Goal: Find specific page/section: Find specific page/section

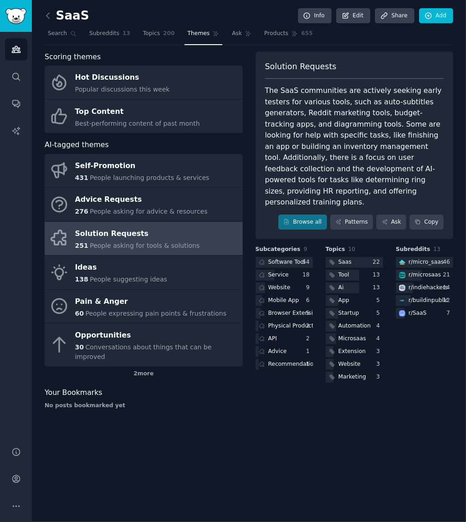
click at [276, 132] on div "The SaaS communities are actively seeking early testers for various tools, such…" at bounding box center [354, 146] width 179 height 123
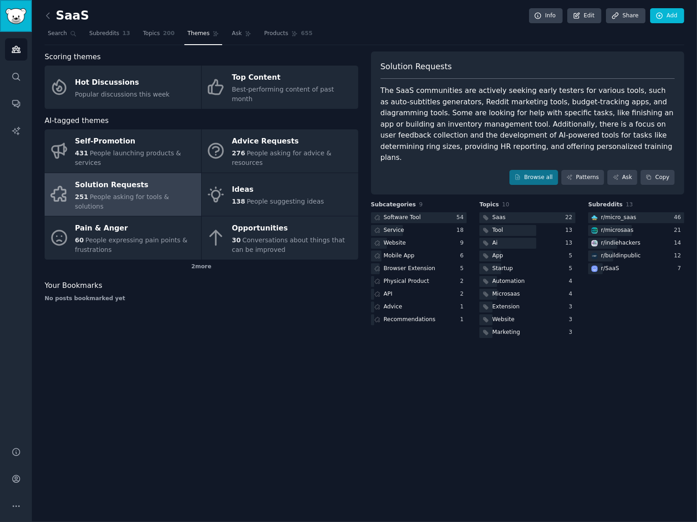
click at [22, 27] on link "Sidebar" at bounding box center [16, 16] width 32 height 32
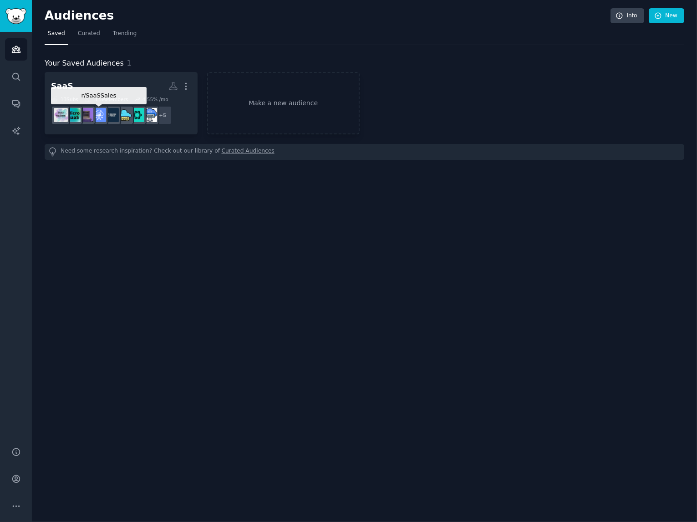
click at [101, 112] on img at bounding box center [99, 115] width 14 height 14
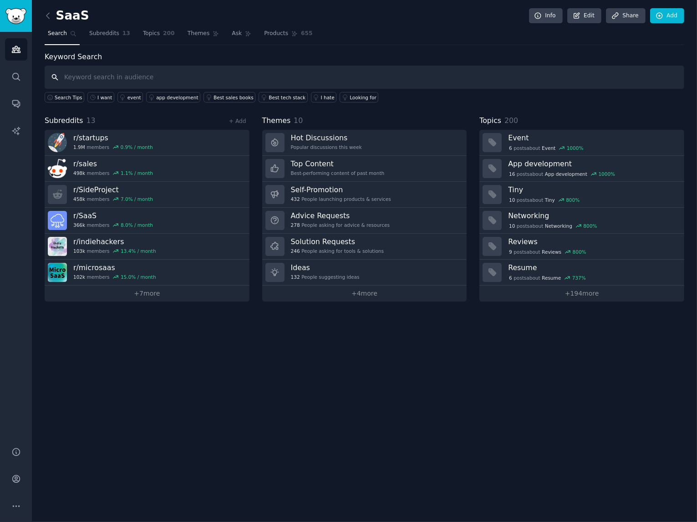
click at [465, 75] on input "text" at bounding box center [365, 77] width 640 height 23
click at [465, 108] on div "Keyword Search Search Tips I want event app development Best sales books Best t…" at bounding box center [365, 176] width 640 height 250
click at [145, 293] on link "+ 7 more" at bounding box center [147, 293] width 205 height 16
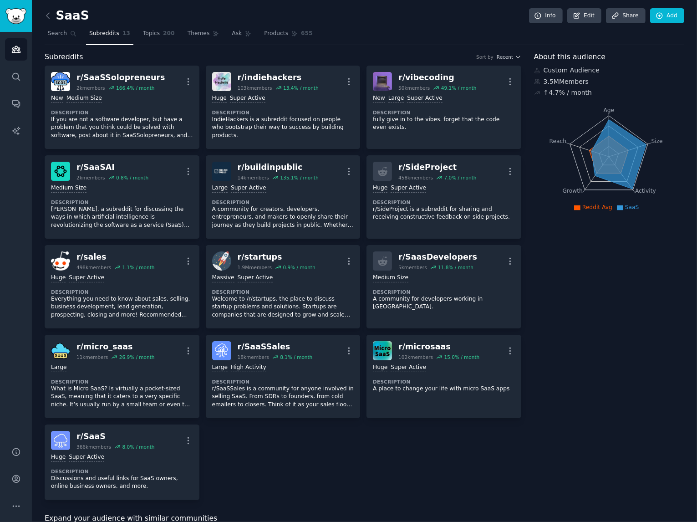
click at [465, 347] on div "About this audience Custom Audience 3.5M Members ↑ 4.7 % / month Age Size Activ…" at bounding box center [609, 502] width 150 height 903
